Goal: Task Accomplishment & Management: Use online tool/utility

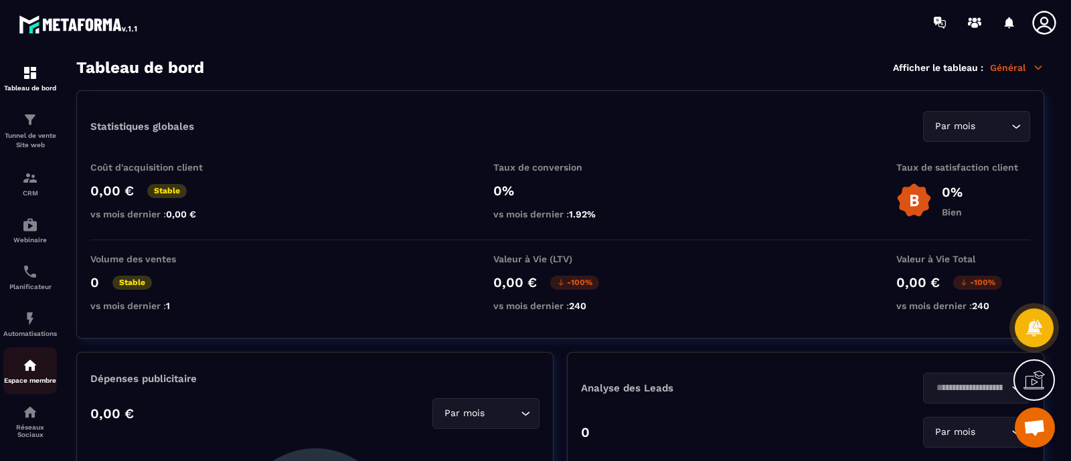
scroll to position [60, 0]
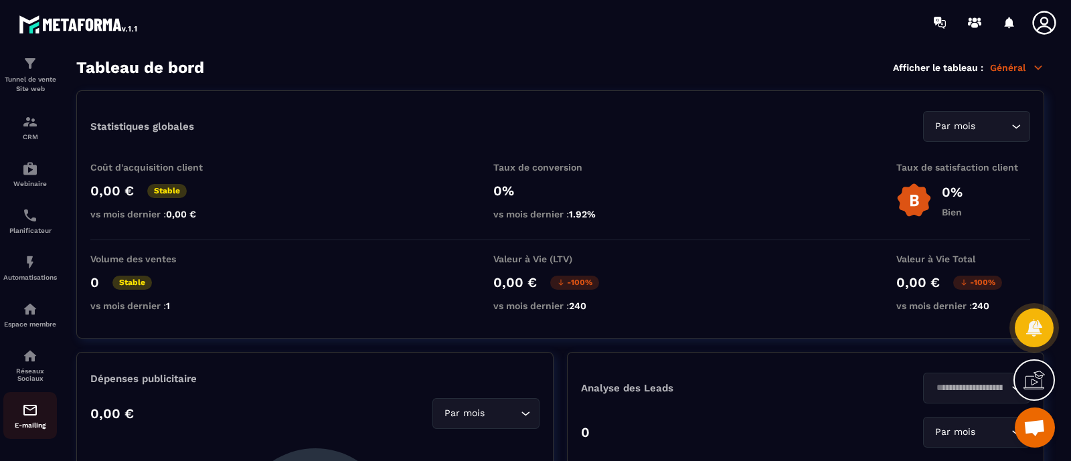
click at [44, 424] on p "E-mailing" at bounding box center [30, 425] width 54 height 7
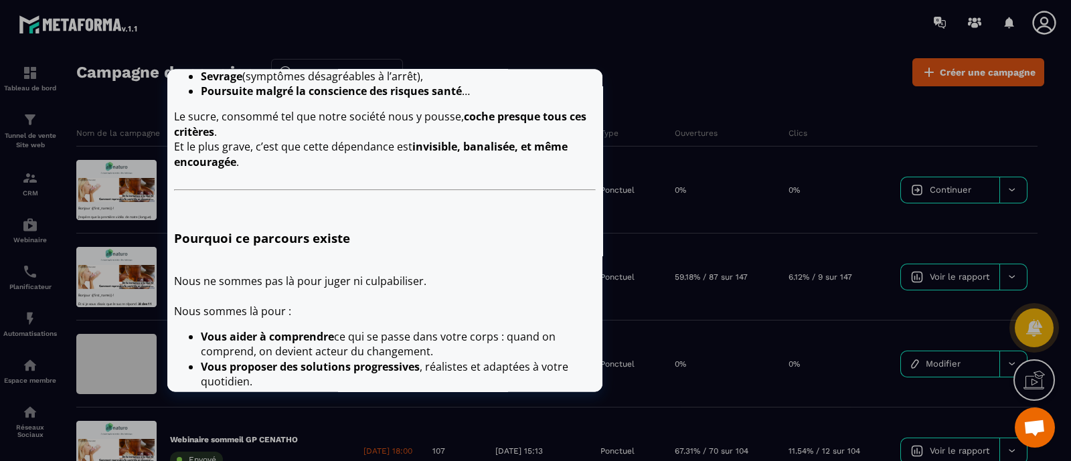
scroll to position [516, 0]
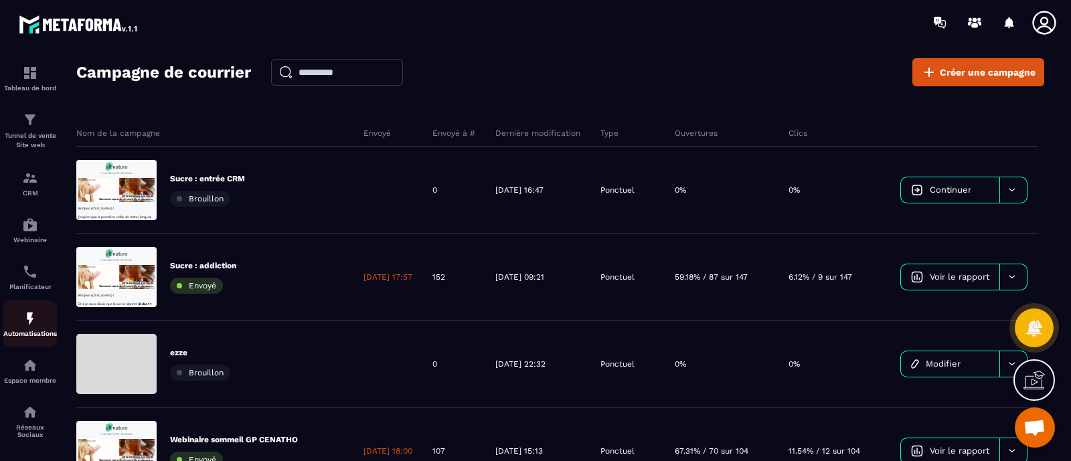
click at [40, 308] on link "Automatisations" at bounding box center [30, 324] width 54 height 47
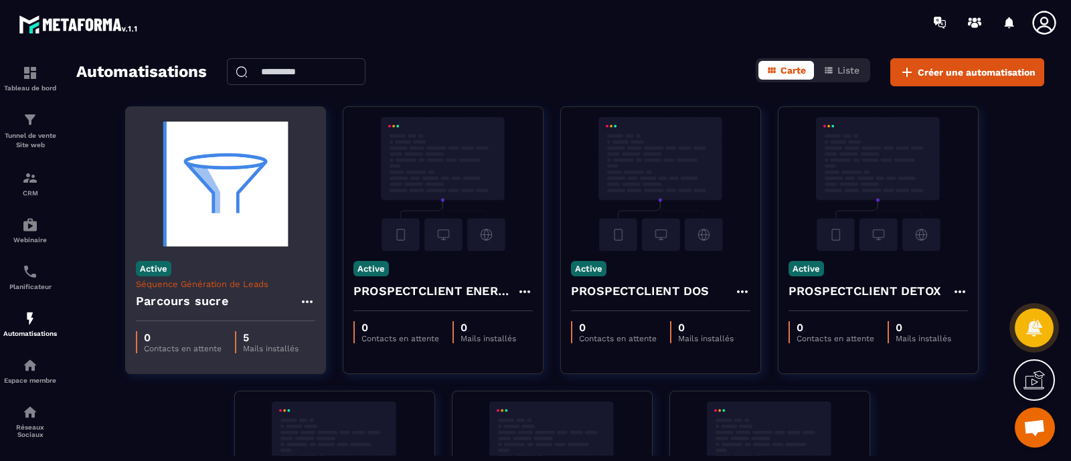
click at [218, 220] on img at bounding box center [225, 184] width 179 height 134
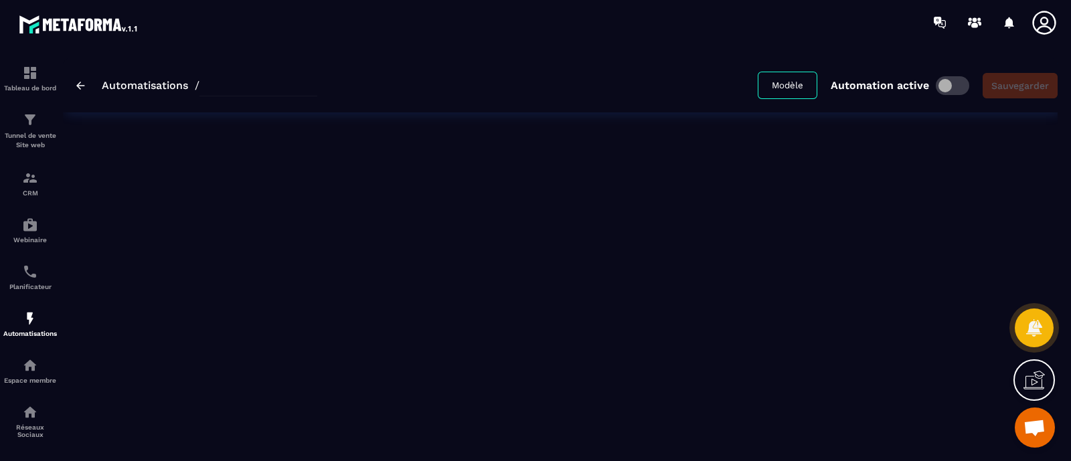
type input "**********"
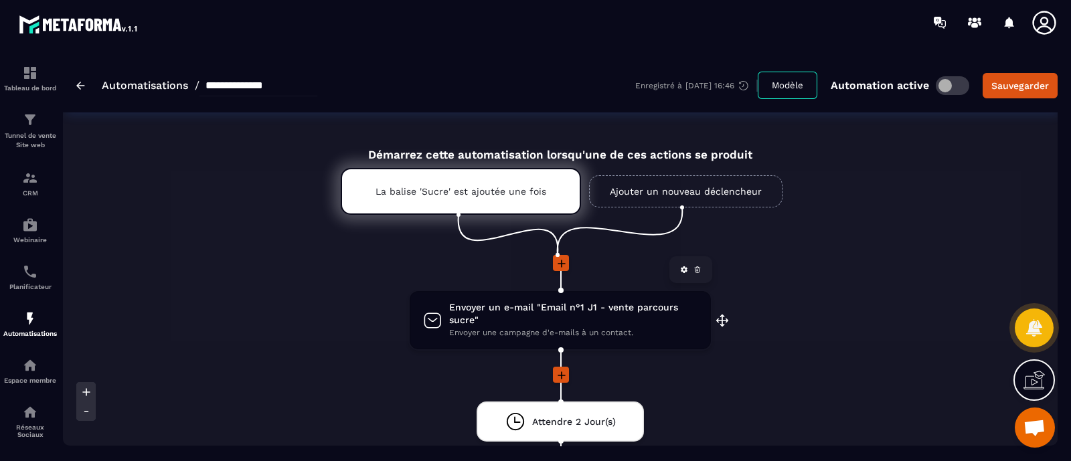
click at [492, 307] on span "Envoyer un e-mail "Email n°1 J1 - vente parcours sucre"" at bounding box center [573, 313] width 248 height 25
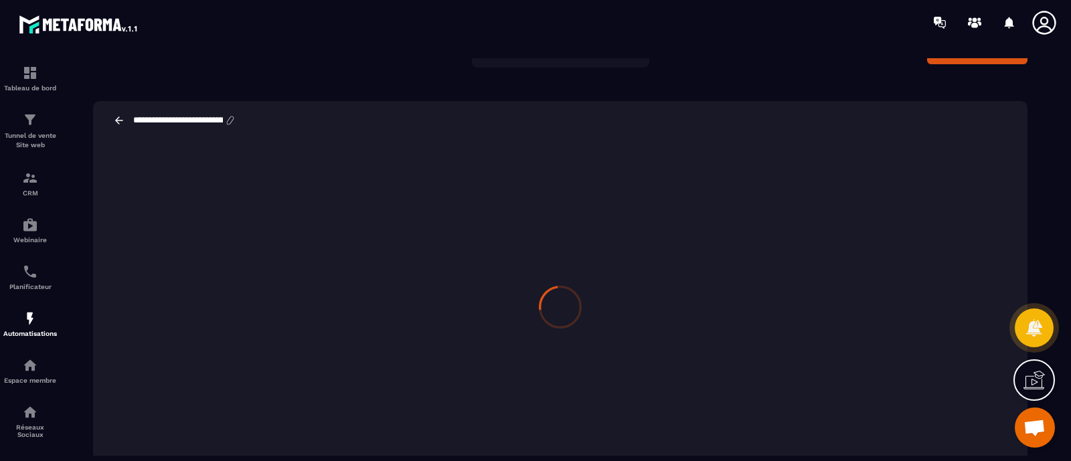
scroll to position [41, 0]
click at [14, 129] on div "Tunnel de vente Site web" at bounding box center [30, 131] width 54 height 38
